Goal: Navigation & Orientation: Find specific page/section

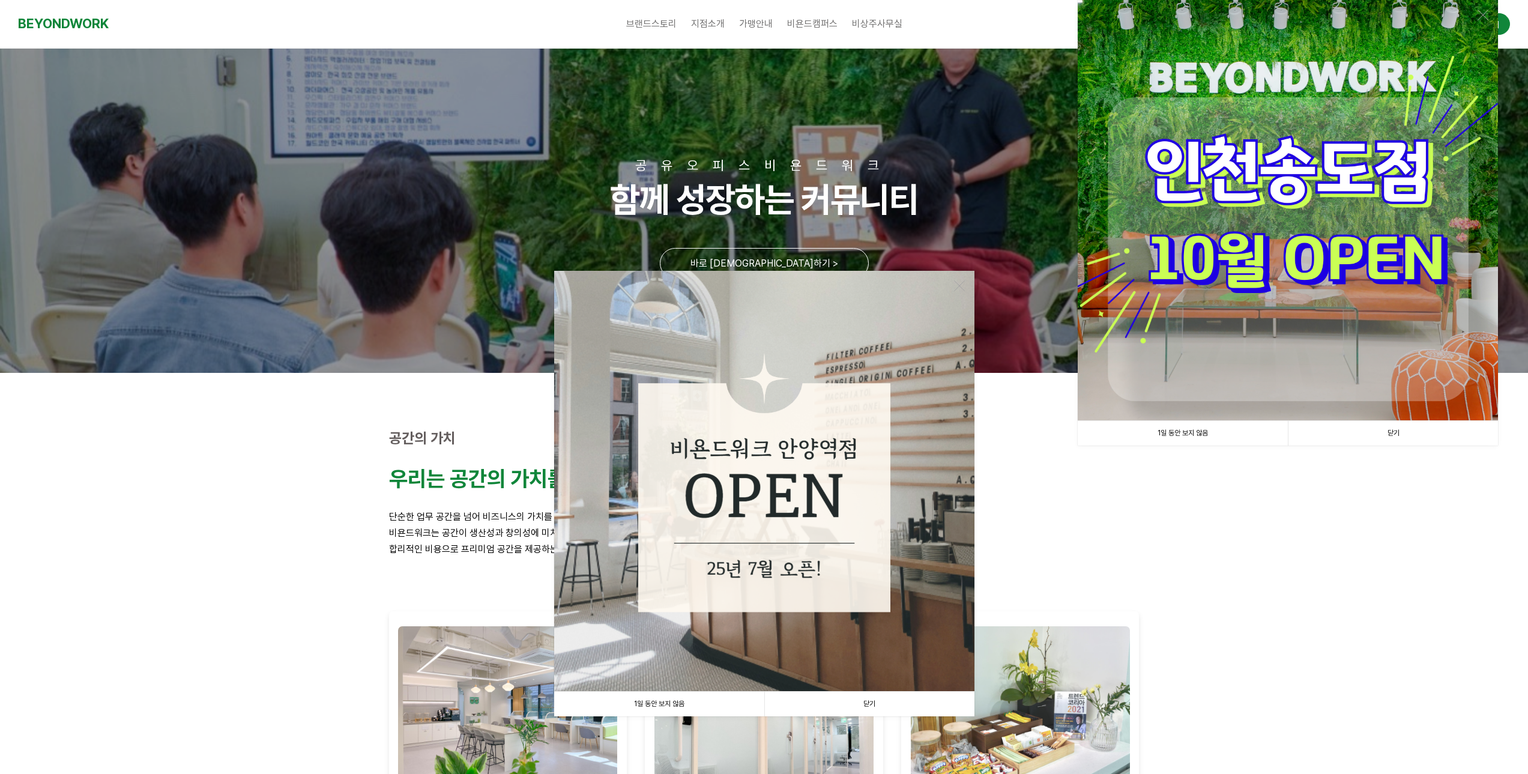
click at [680, 703] on link "1일 동안 보지 않음" at bounding box center [659, 703] width 210 height 25
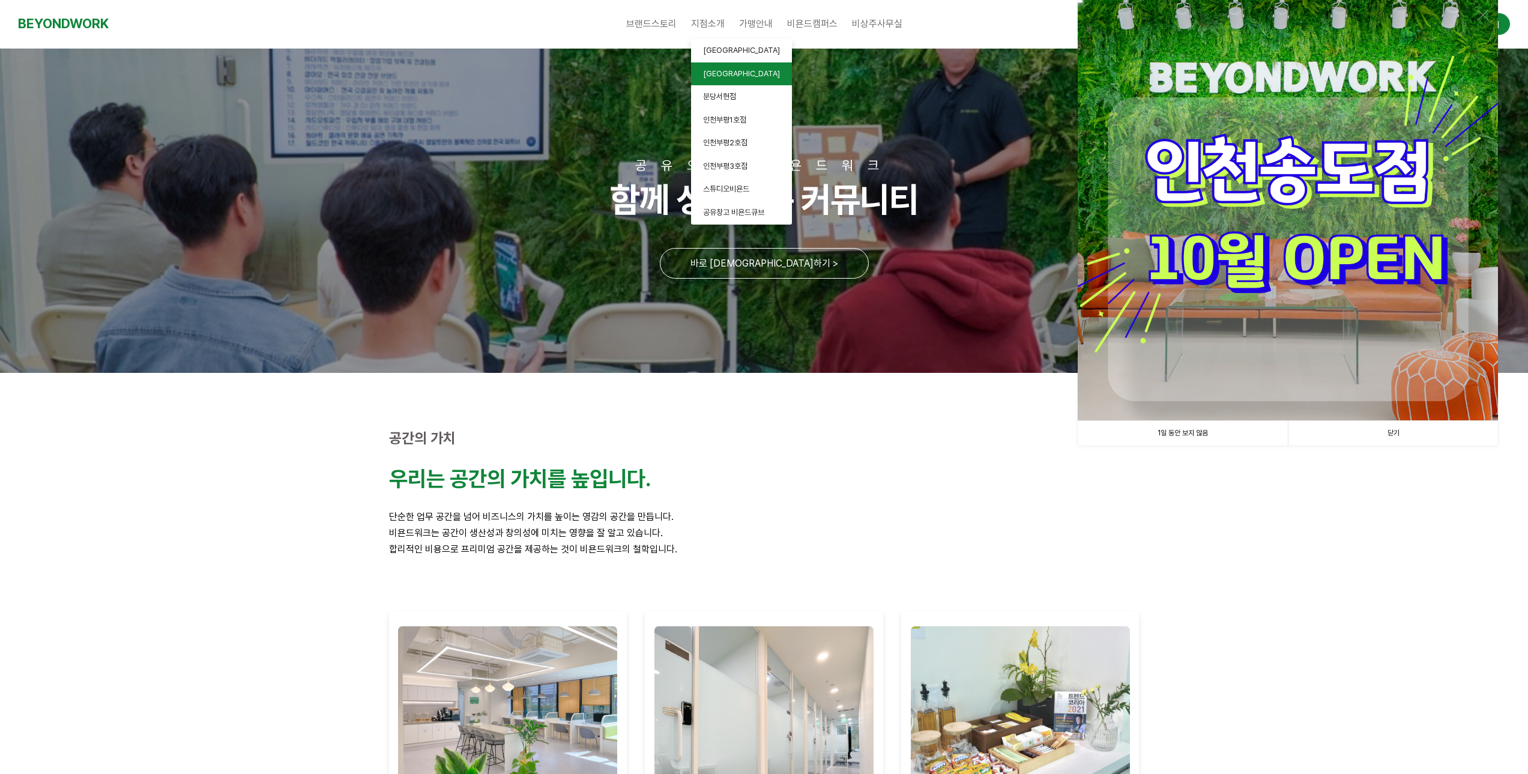
click at [748, 74] on link "[GEOGRAPHIC_DATA]" at bounding box center [741, 73] width 101 height 23
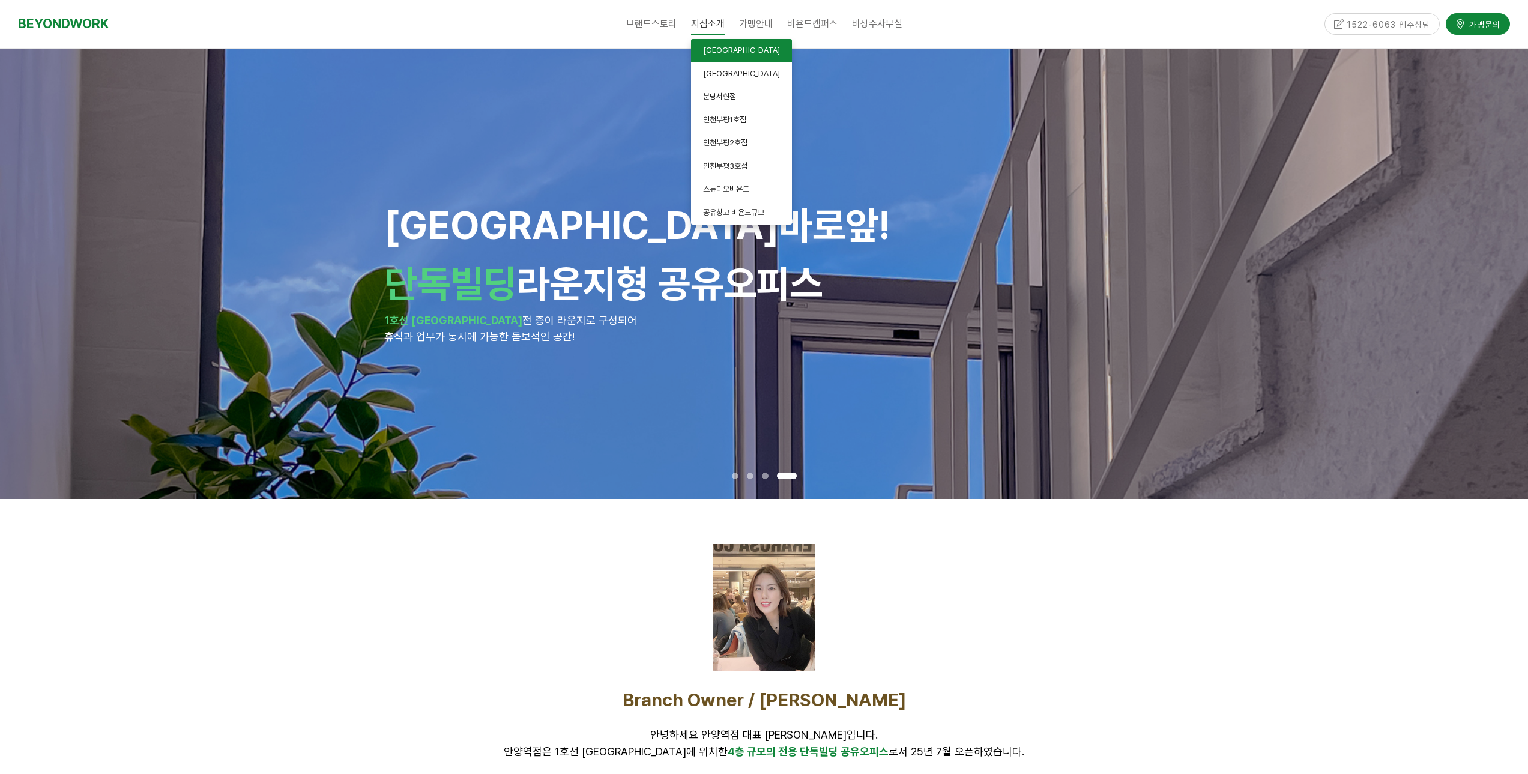
click at [724, 46] on span "[GEOGRAPHIC_DATA]" at bounding box center [741, 50] width 77 height 9
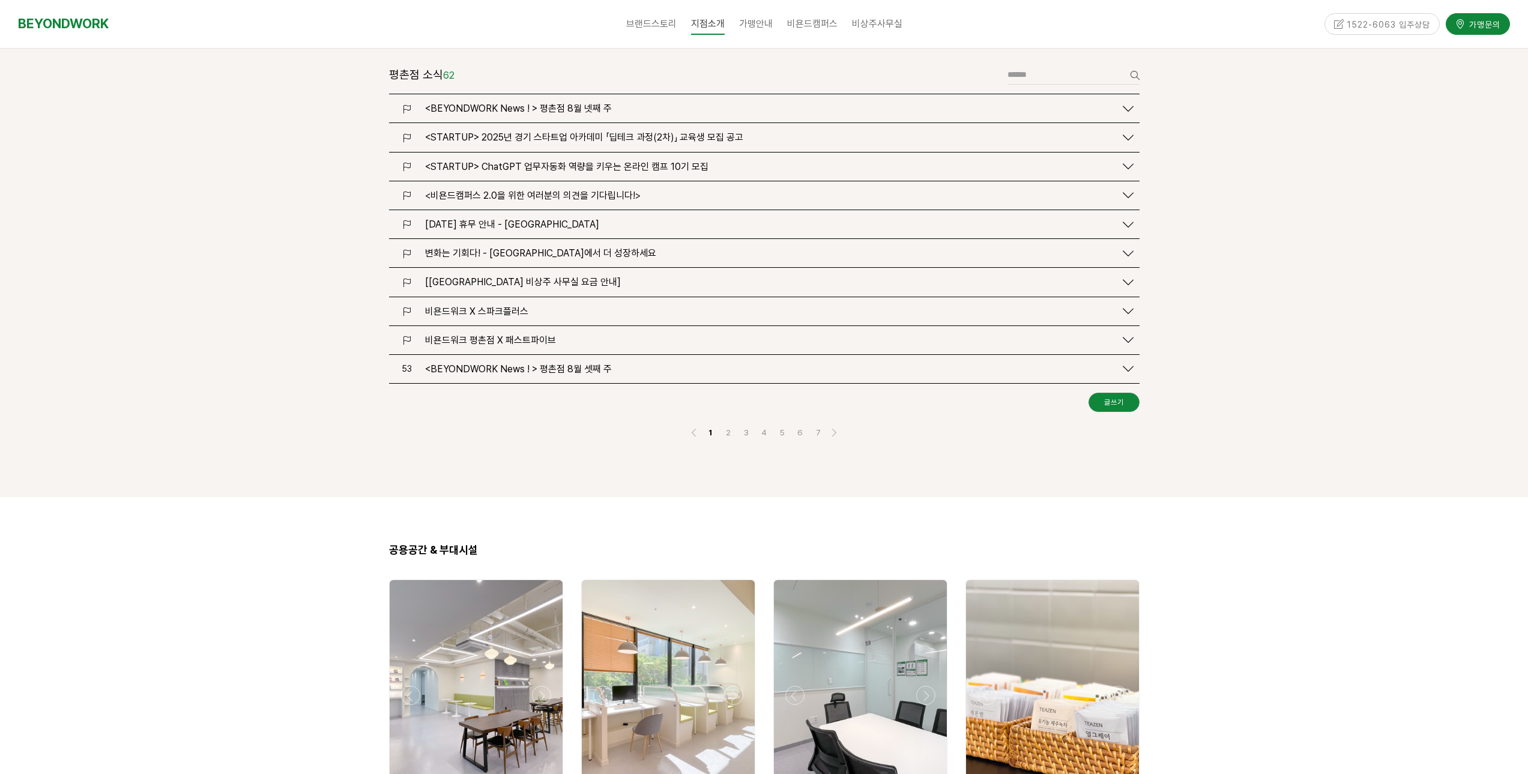
scroll to position [1681, 0]
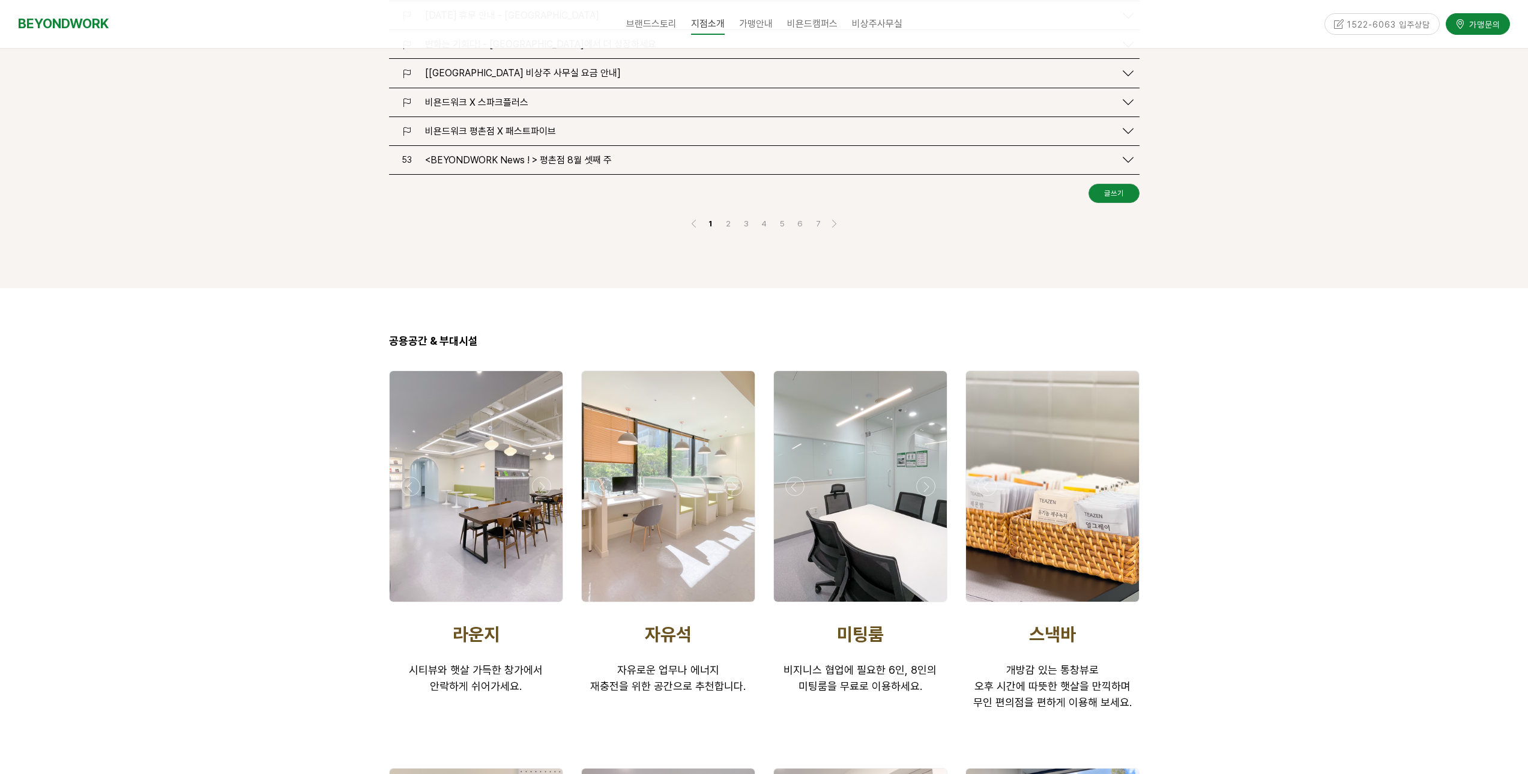
click at [473, 436] on div at bounding box center [476, 486] width 173 height 230
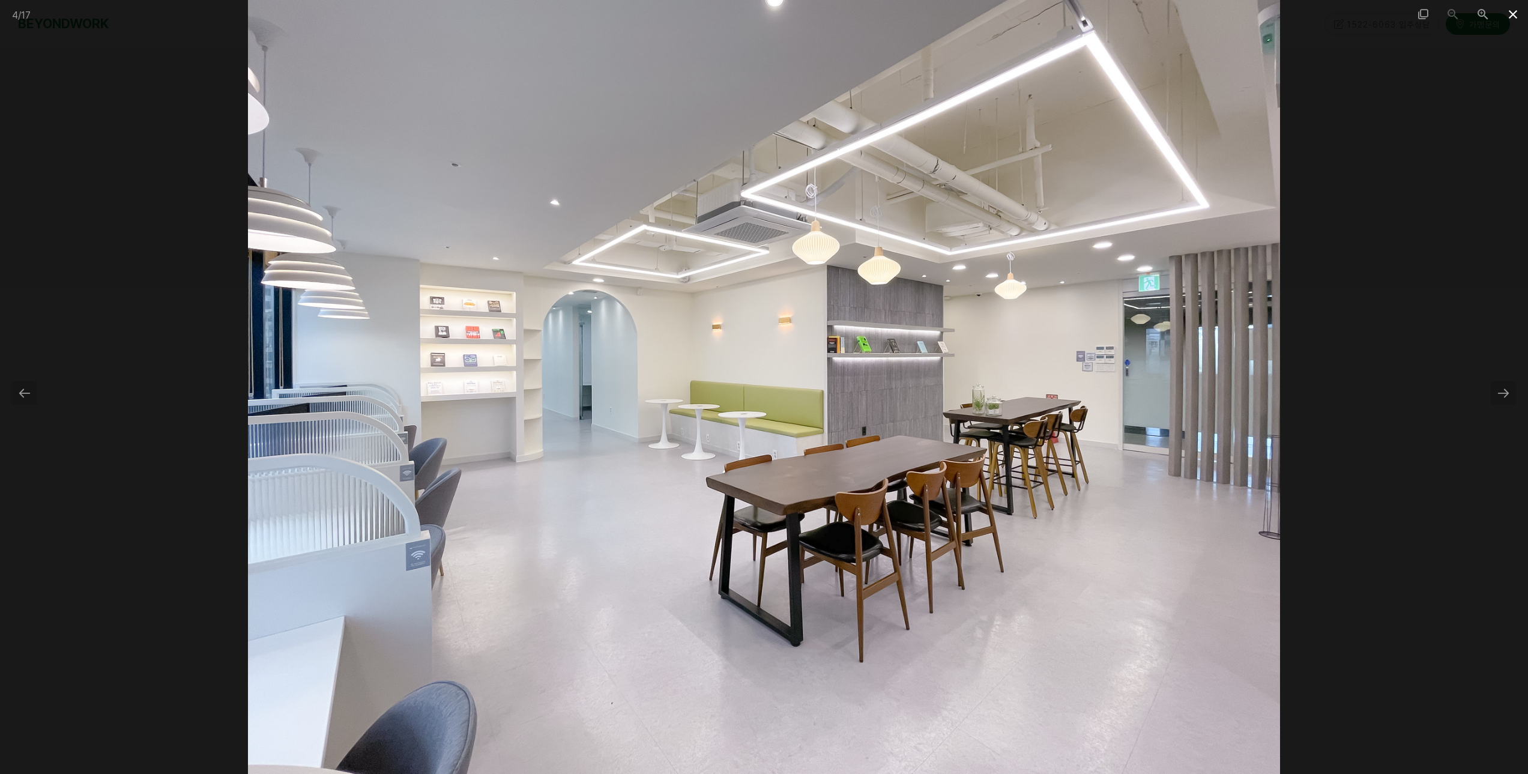
click at [1518, 13] on span at bounding box center [1513, 14] width 30 height 28
